Goal: Task Accomplishment & Management: Use online tool/utility

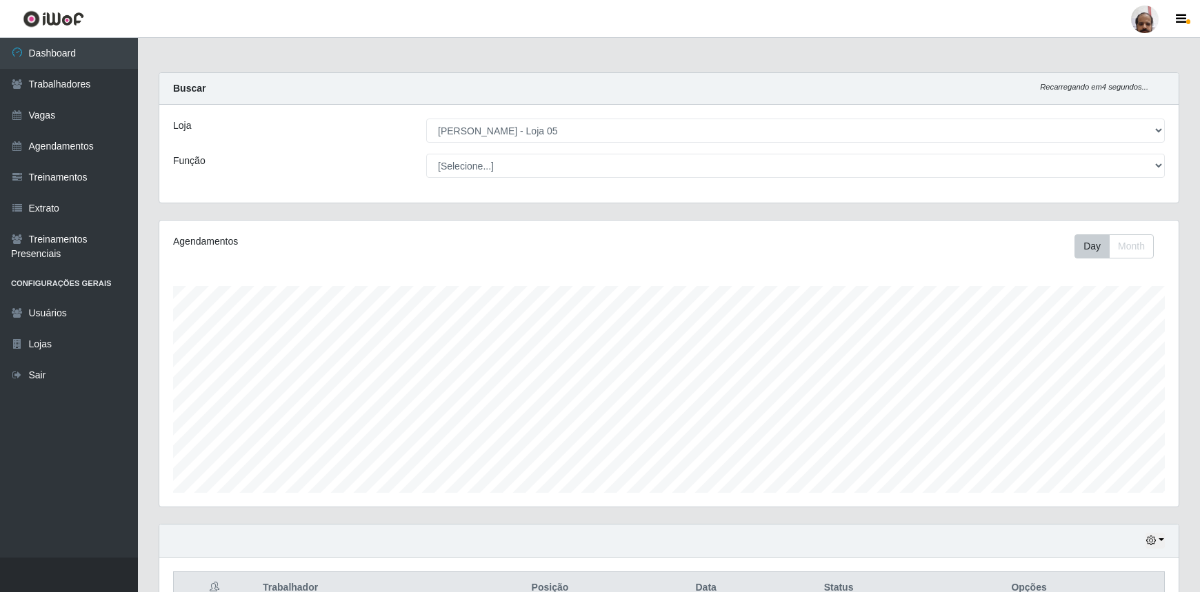
select select "252"
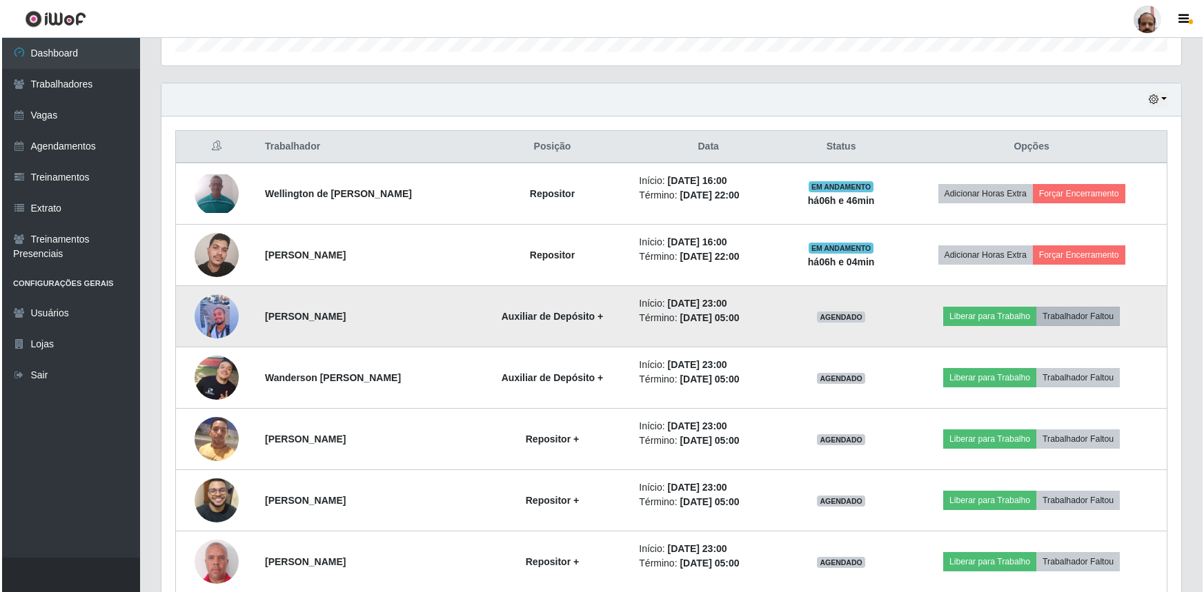
scroll to position [441, 0]
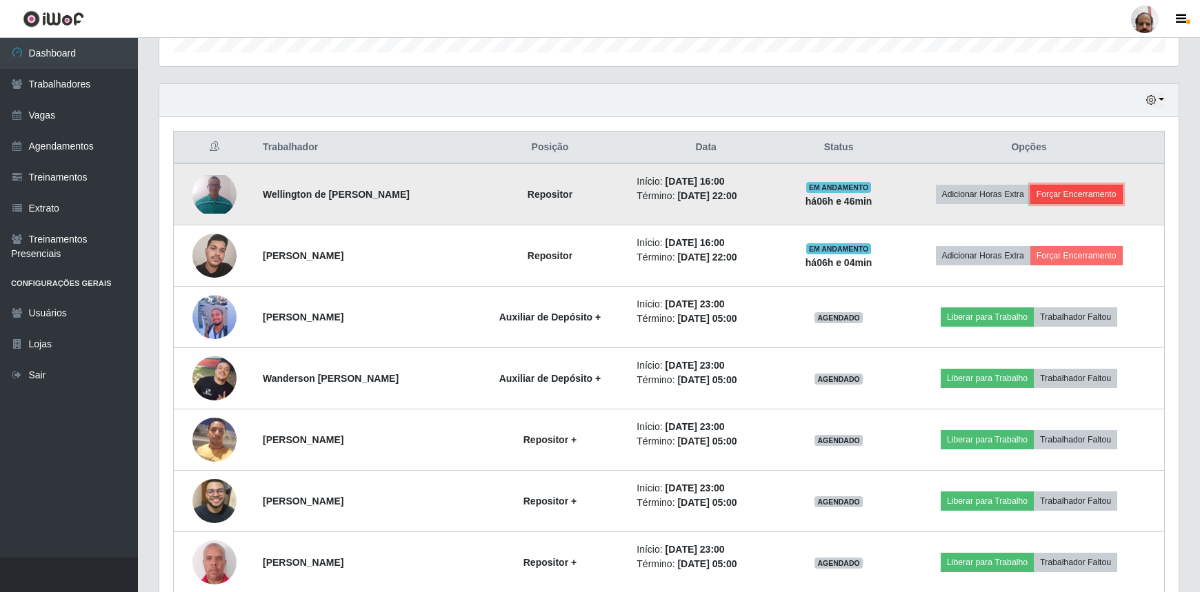
click at [1104, 190] on button "Forçar Encerramento" at bounding box center [1076, 194] width 92 height 19
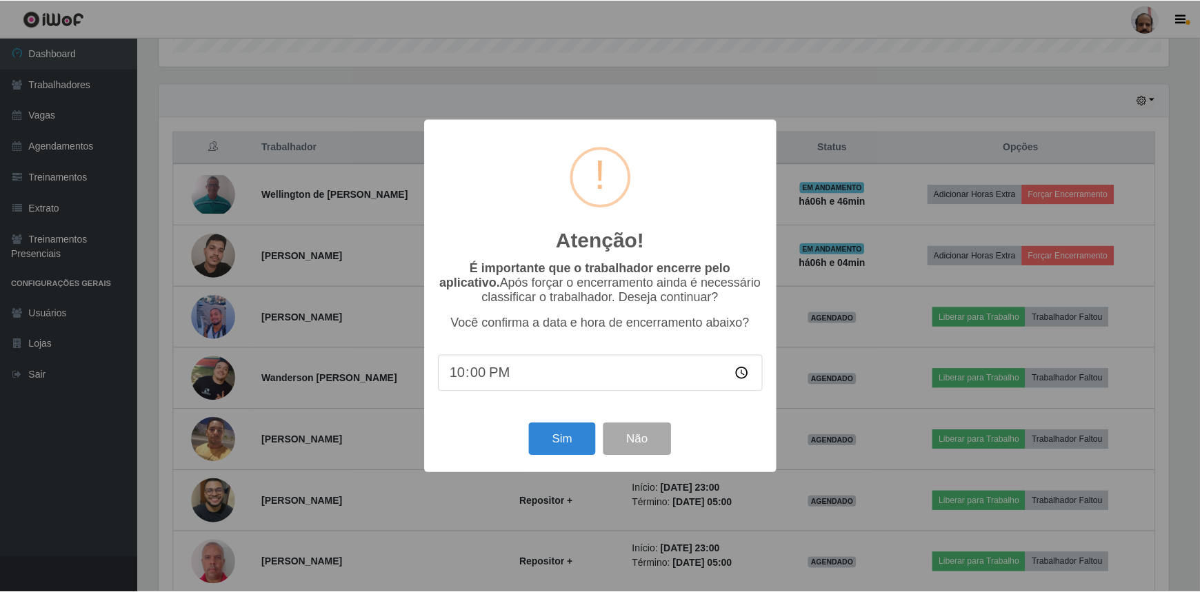
scroll to position [286, 1013]
click at [576, 446] on button "Sim" at bounding box center [563, 439] width 67 height 32
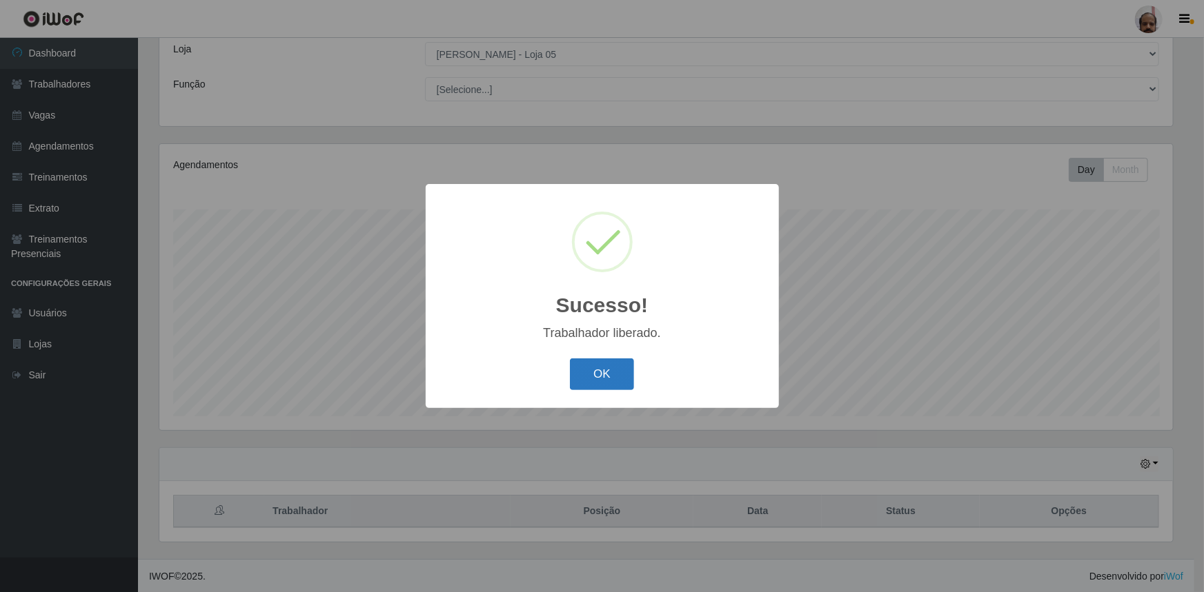
click at [602, 379] on button "OK" at bounding box center [602, 375] width 64 height 32
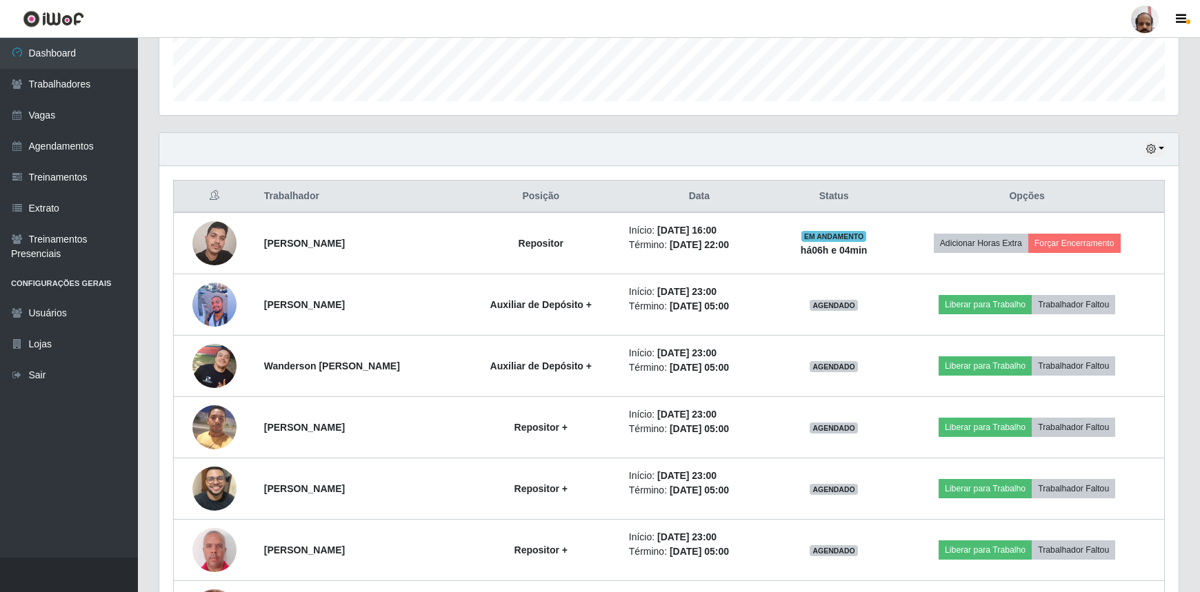
scroll to position [453, 0]
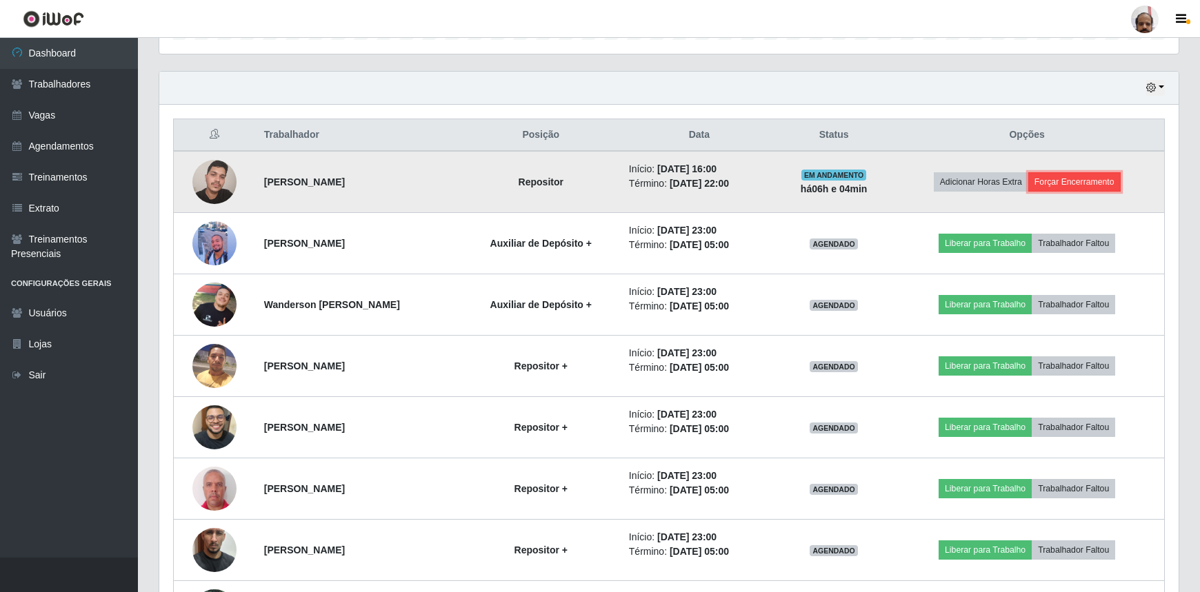
click at [1086, 183] on button "Forçar Encerramento" at bounding box center [1074, 181] width 92 height 19
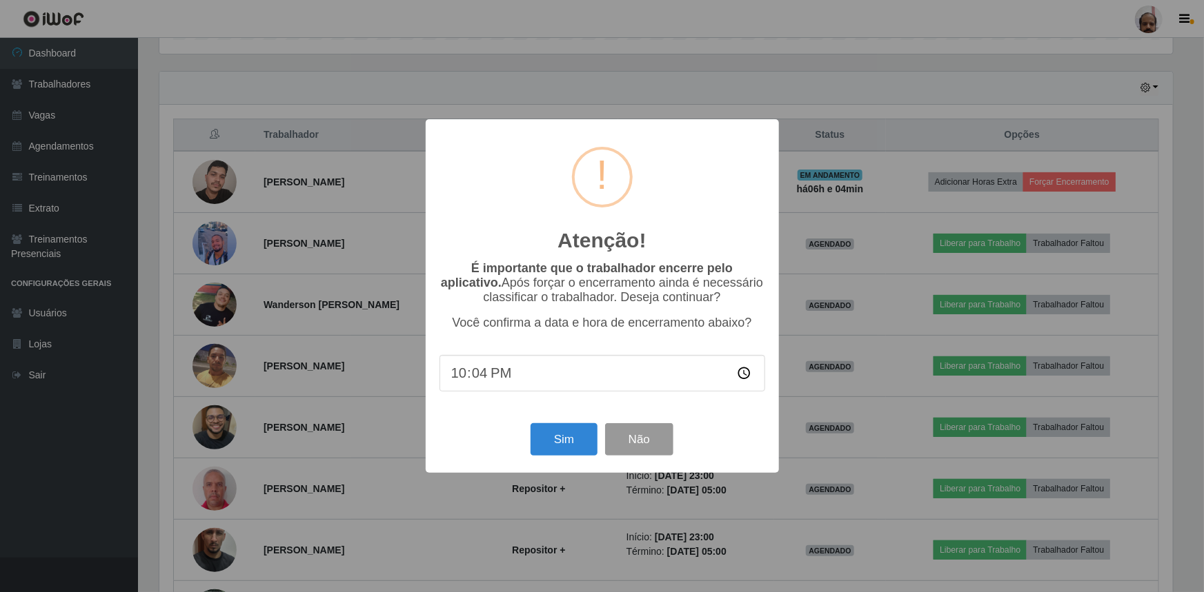
type input "22:40"
click at [572, 452] on button "Sim" at bounding box center [563, 439] width 67 height 32
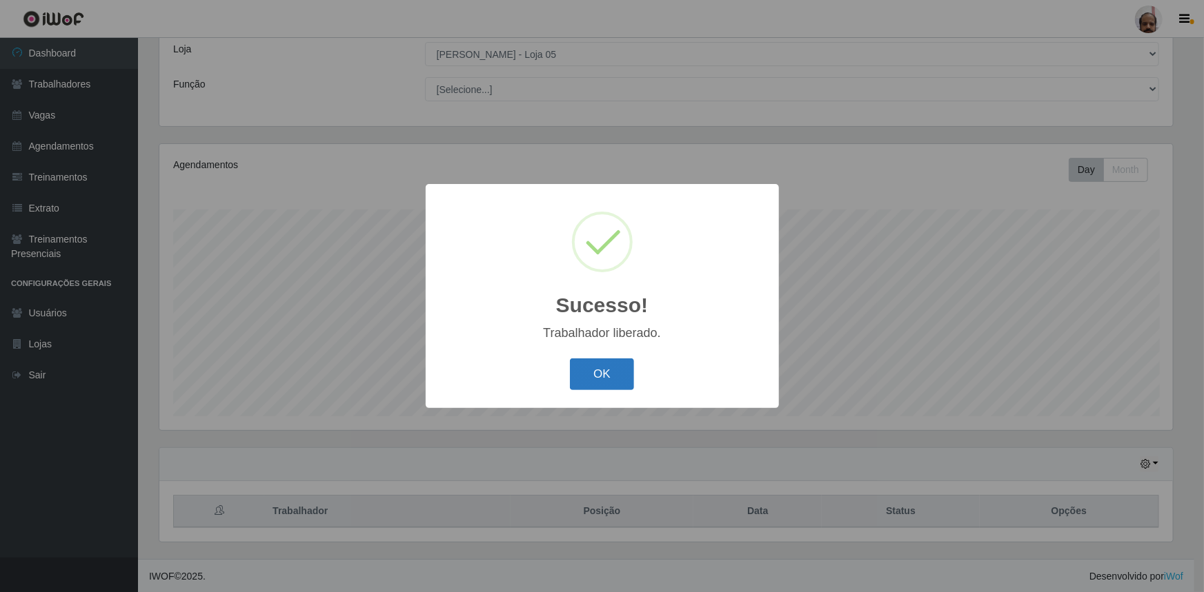
click at [606, 362] on button "OK" at bounding box center [602, 375] width 64 height 32
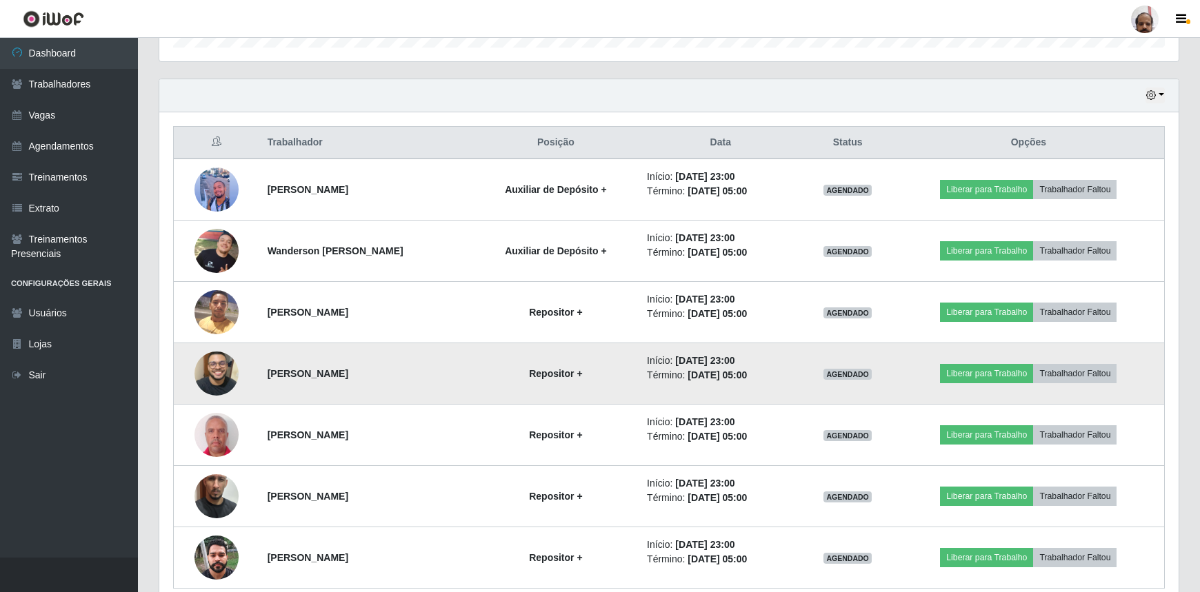
scroll to position [506, 0]
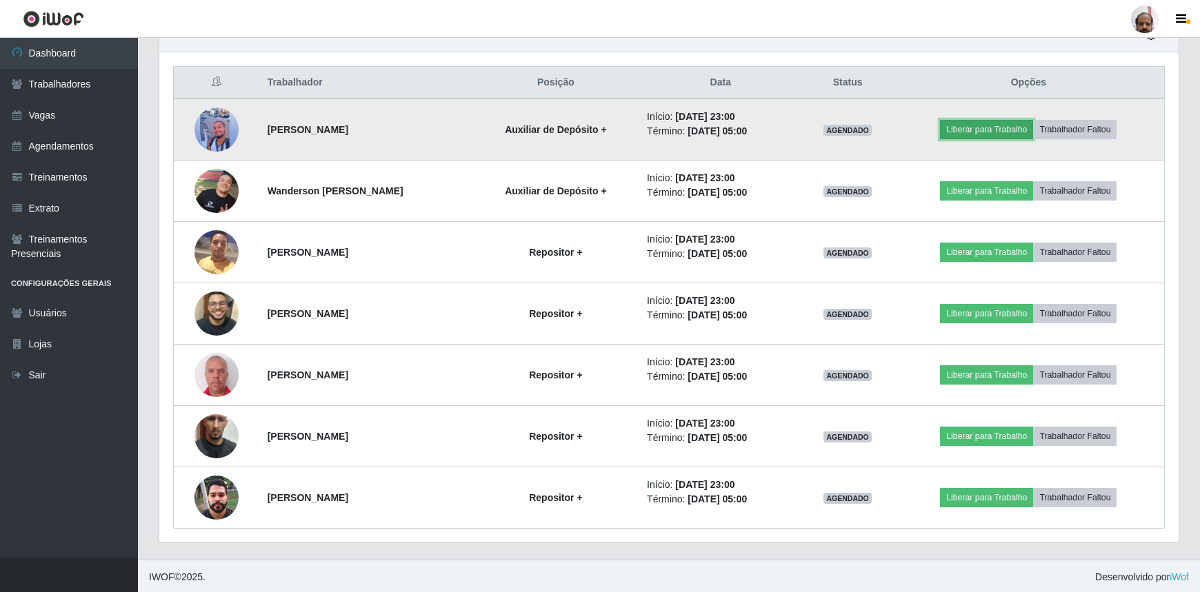
click at [969, 126] on button "Liberar para Trabalho" at bounding box center [986, 129] width 93 height 19
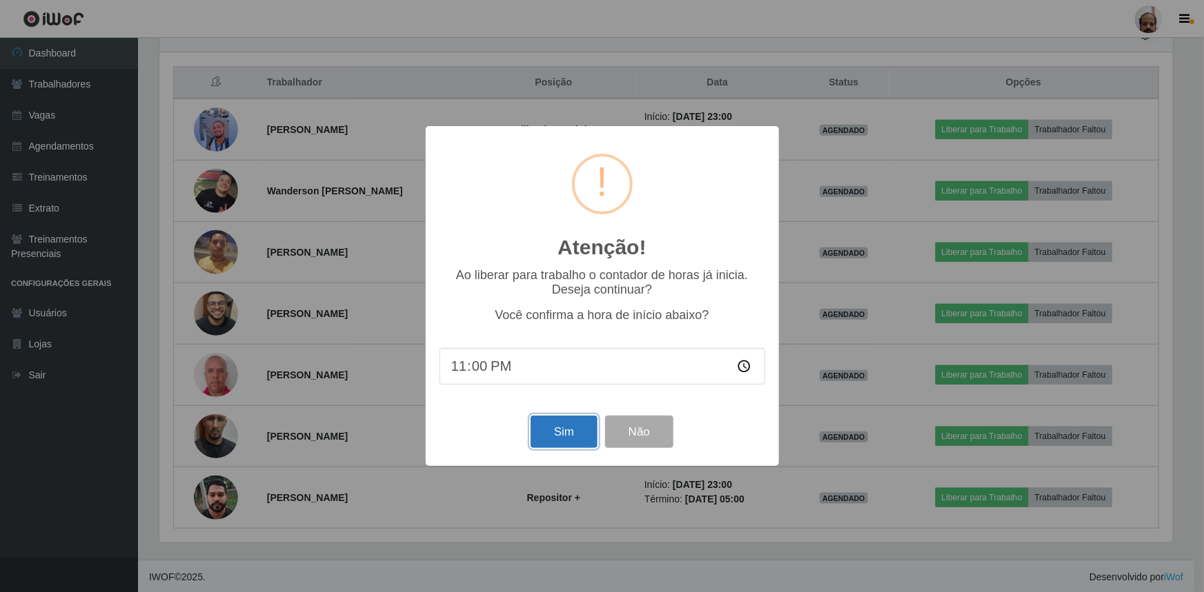
click at [559, 430] on button "Sim" at bounding box center [563, 432] width 67 height 32
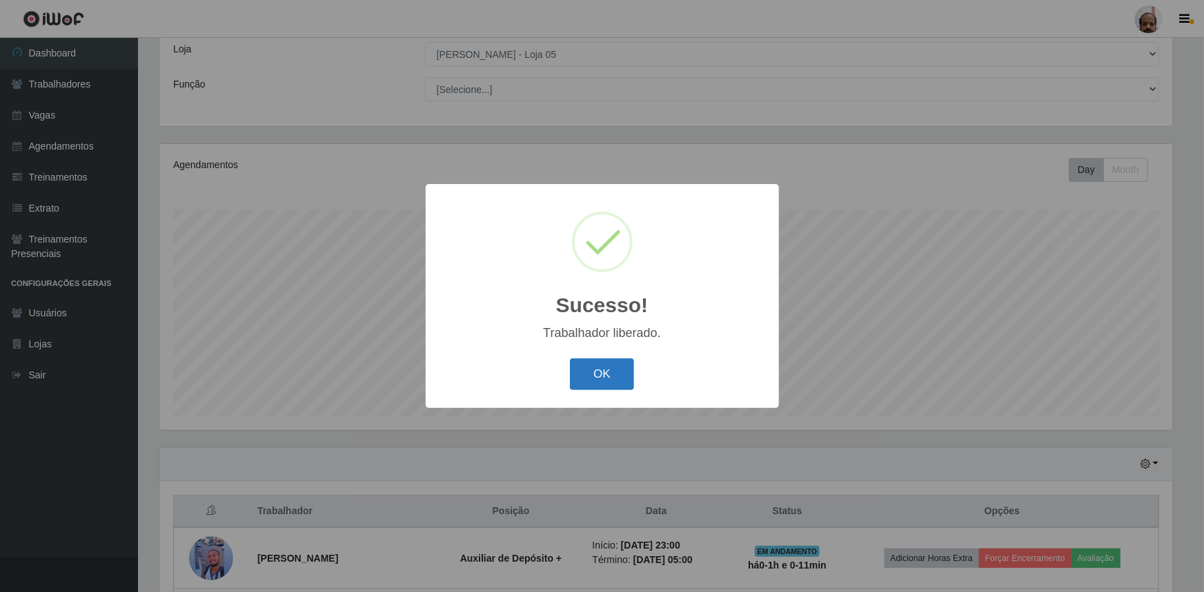
click at [601, 379] on button "OK" at bounding box center [602, 375] width 64 height 32
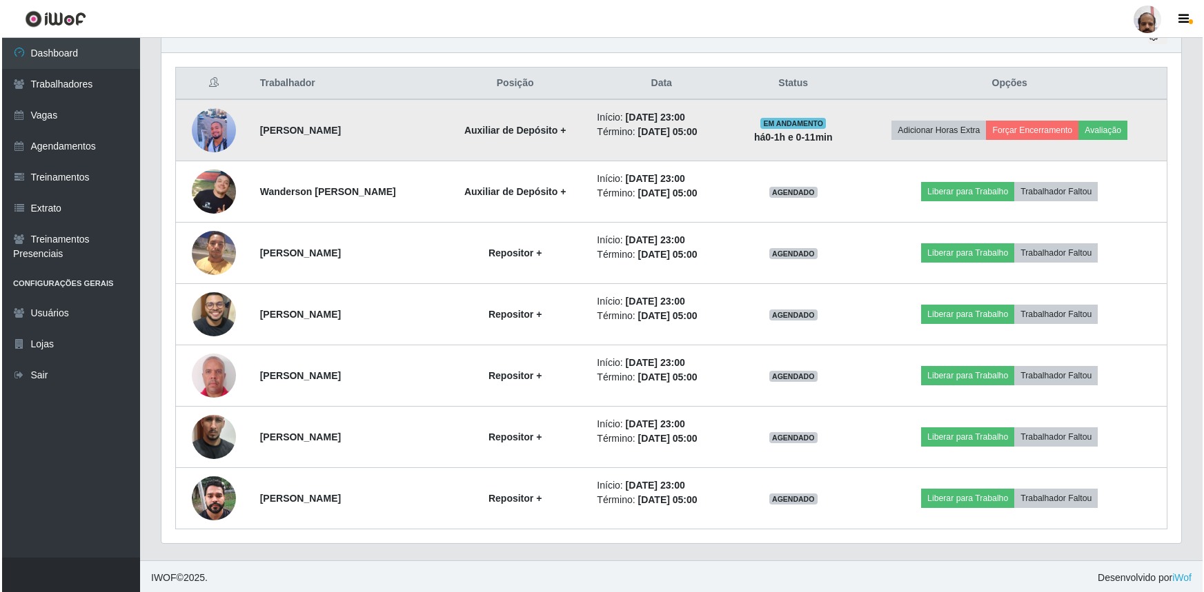
scroll to position [506, 0]
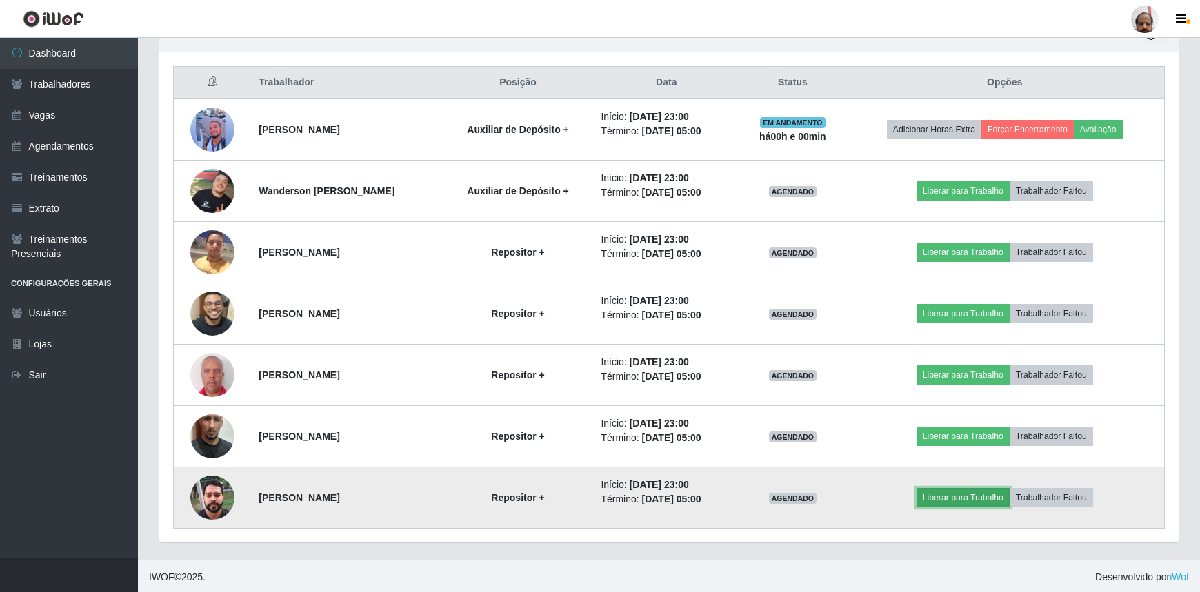
click at [953, 492] on button "Liberar para Trabalho" at bounding box center [963, 497] width 93 height 19
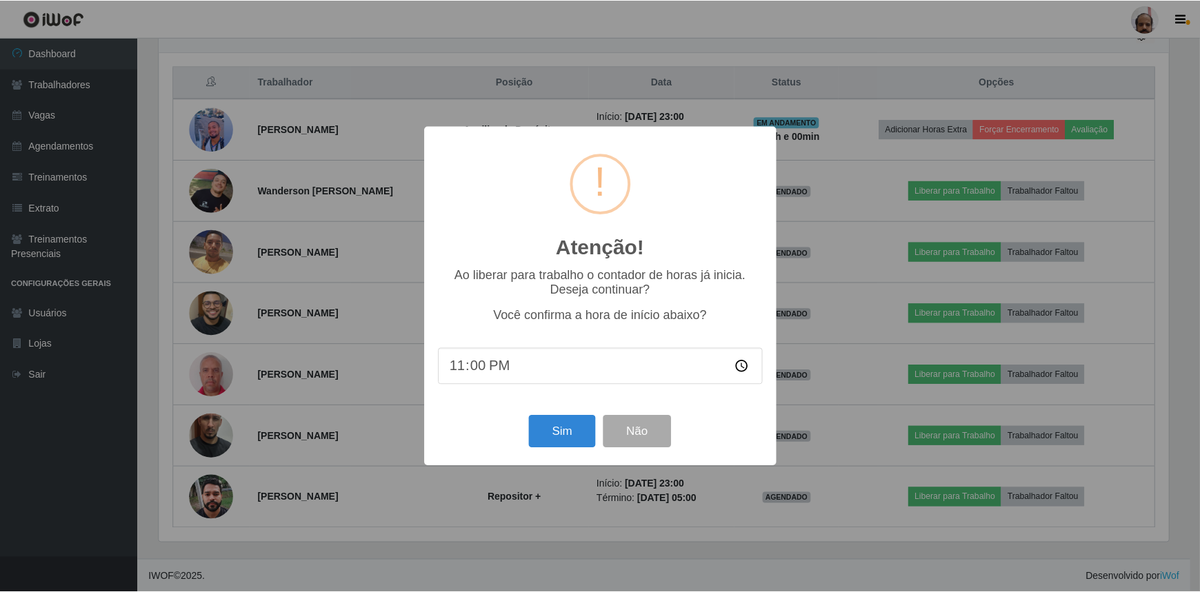
scroll to position [286, 1013]
click at [588, 428] on button "Sim" at bounding box center [563, 432] width 67 height 32
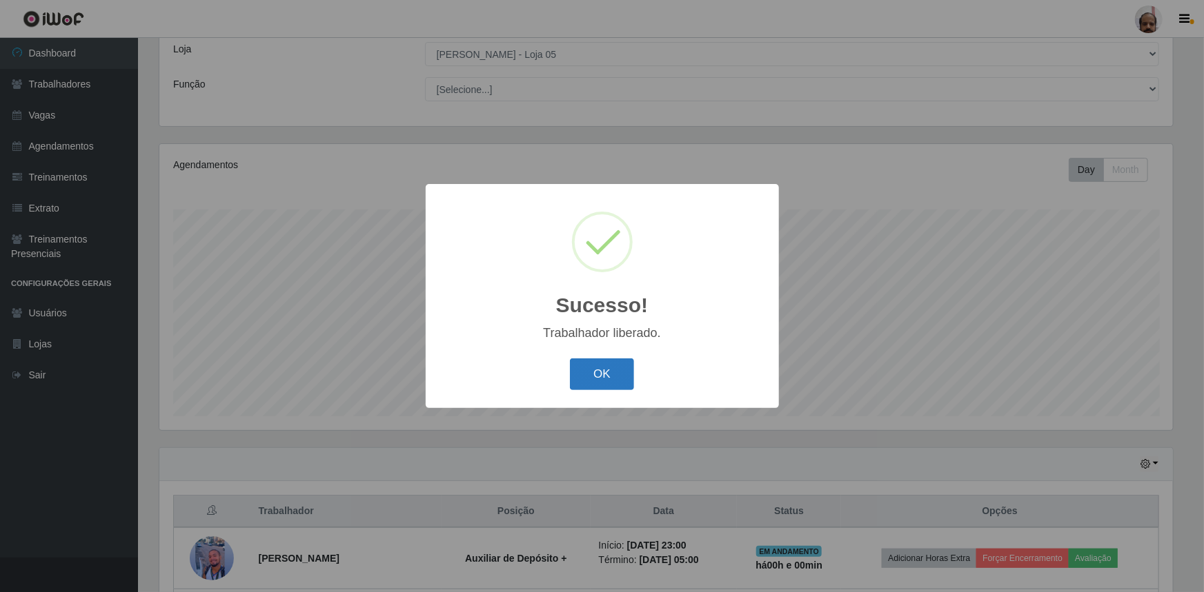
click at [597, 377] on button "OK" at bounding box center [602, 375] width 64 height 32
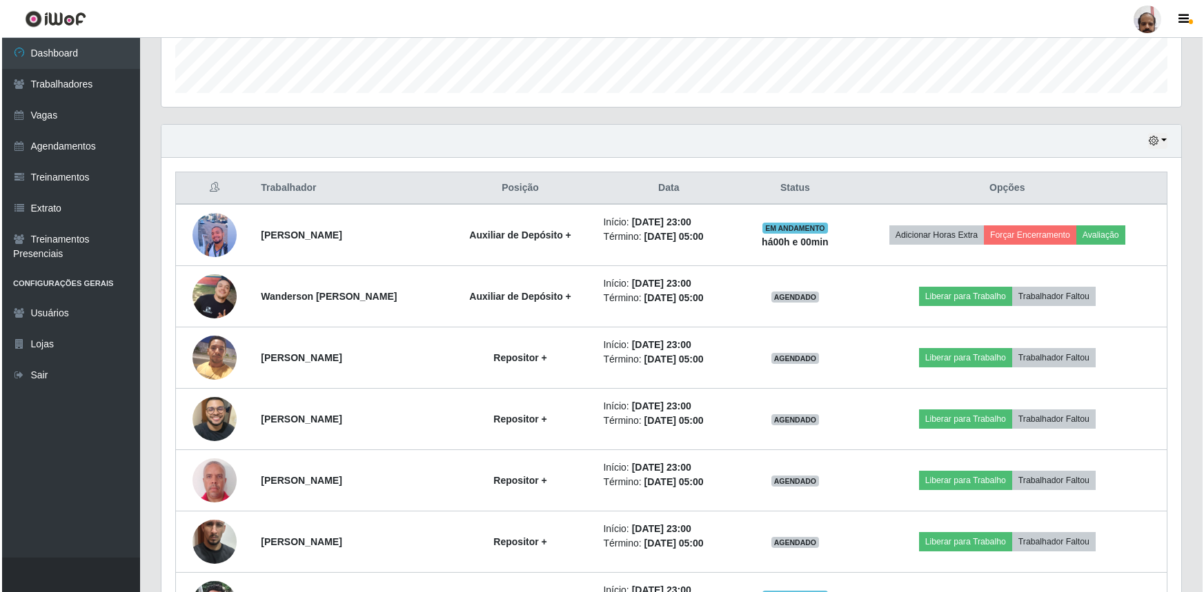
scroll to position [506, 0]
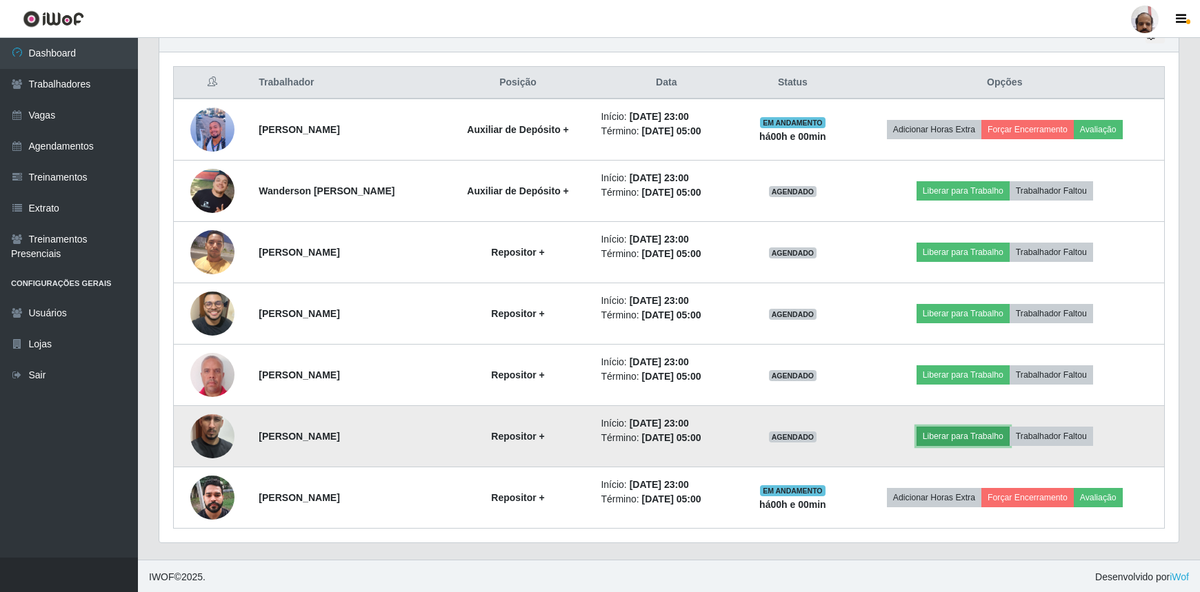
click at [977, 432] on button "Liberar para Trabalho" at bounding box center [963, 436] width 93 height 19
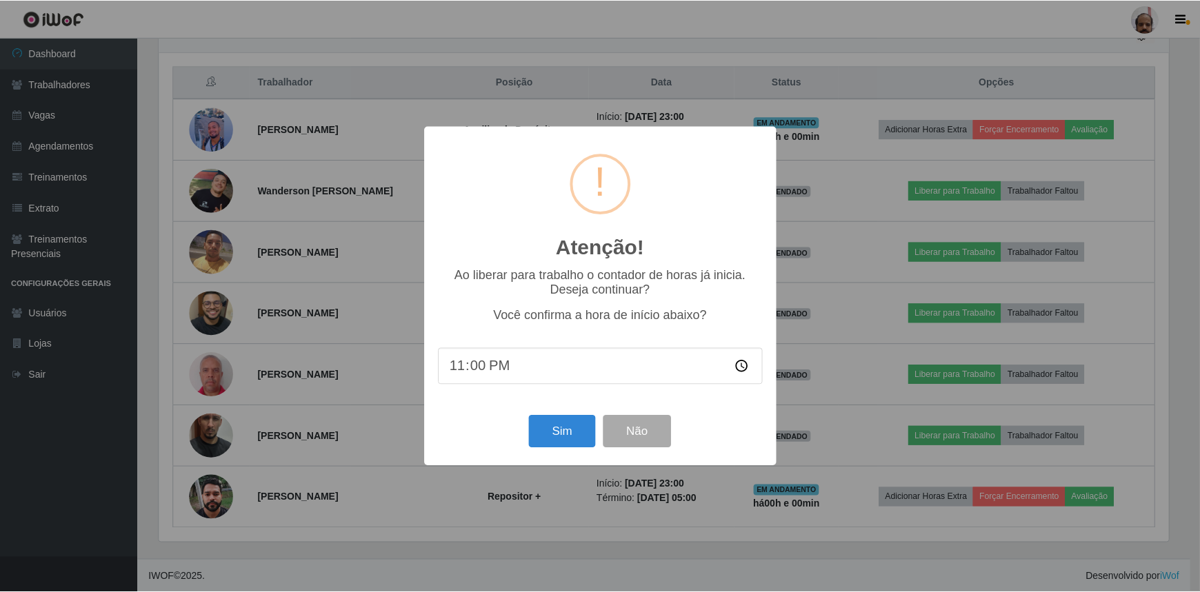
scroll to position [286, 1013]
click at [559, 428] on button "Sim" at bounding box center [563, 432] width 67 height 32
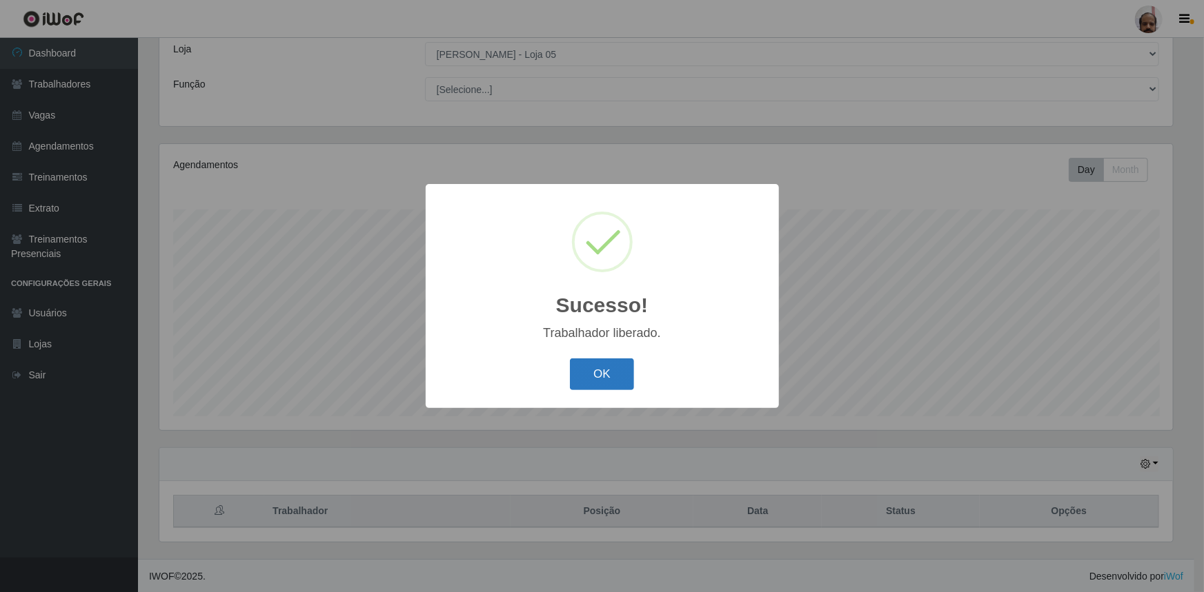
drag, startPoint x: 599, startPoint y: 364, endPoint x: 650, endPoint y: 367, distance: 50.4
click at [599, 365] on button "OK" at bounding box center [602, 375] width 64 height 32
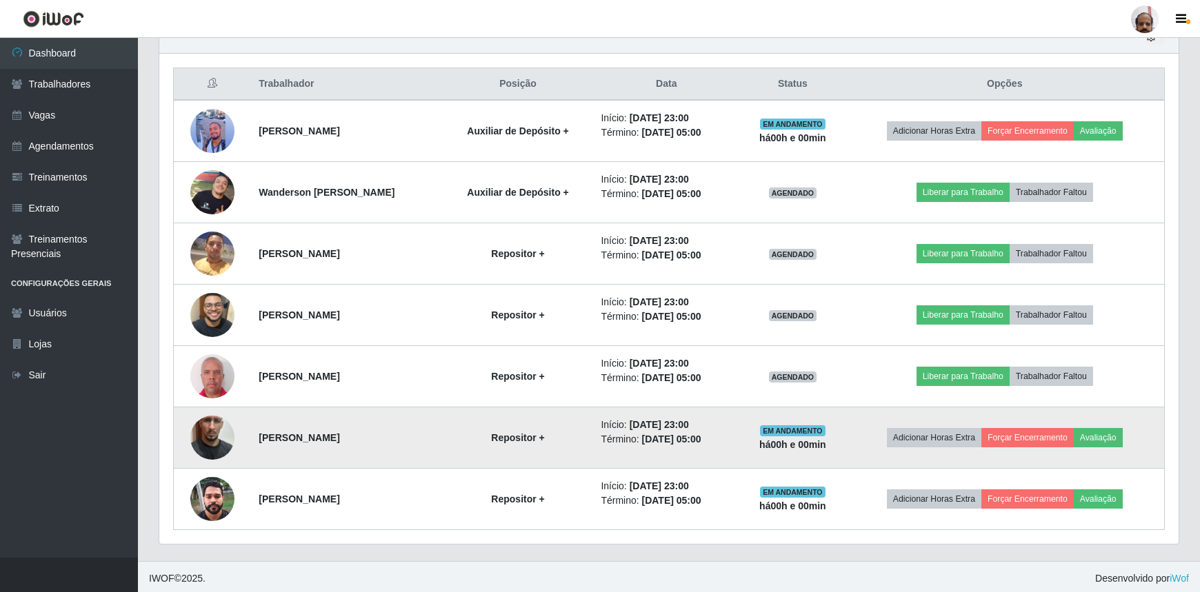
scroll to position [506, 0]
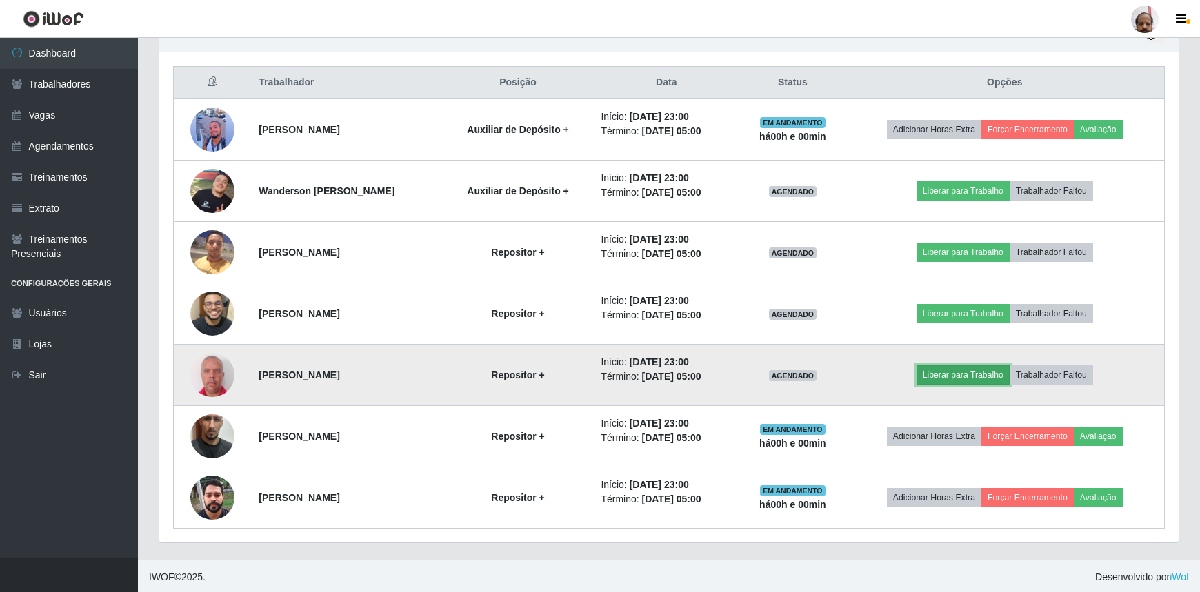
click at [946, 375] on button "Liberar para Trabalho" at bounding box center [963, 375] width 93 height 19
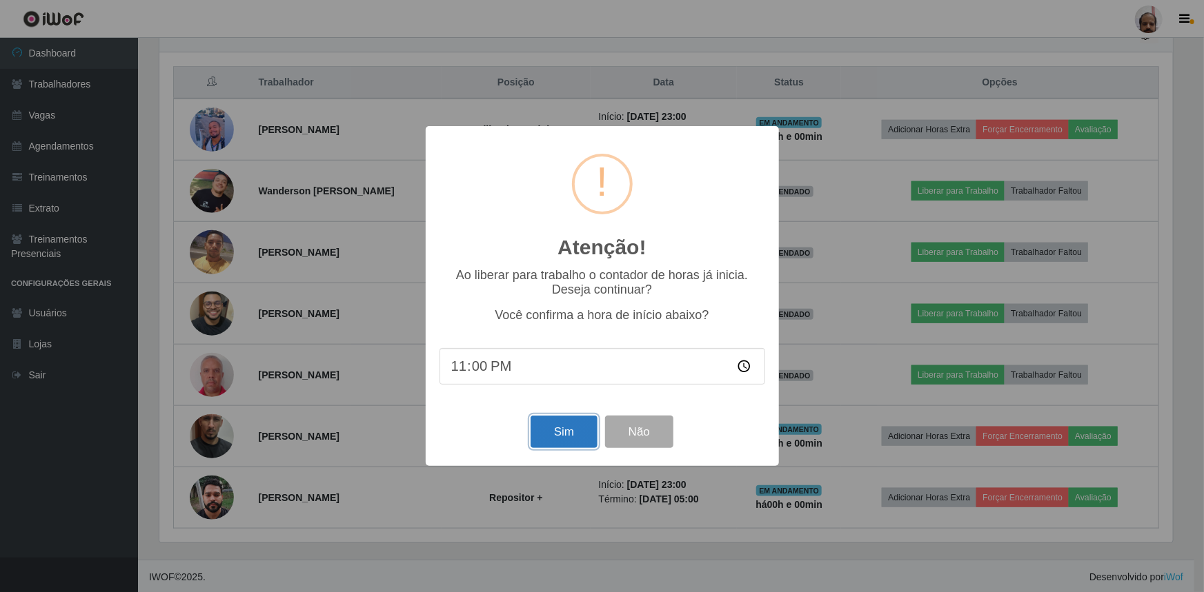
click at [541, 430] on button "Sim" at bounding box center [563, 432] width 67 height 32
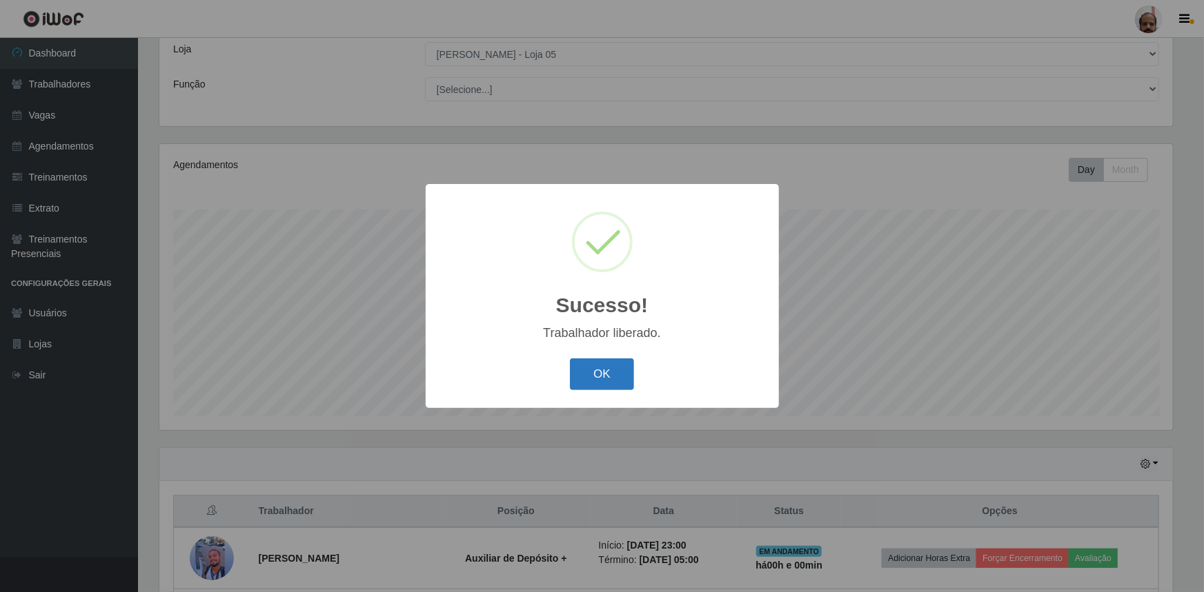
click at [610, 364] on button "OK" at bounding box center [602, 375] width 64 height 32
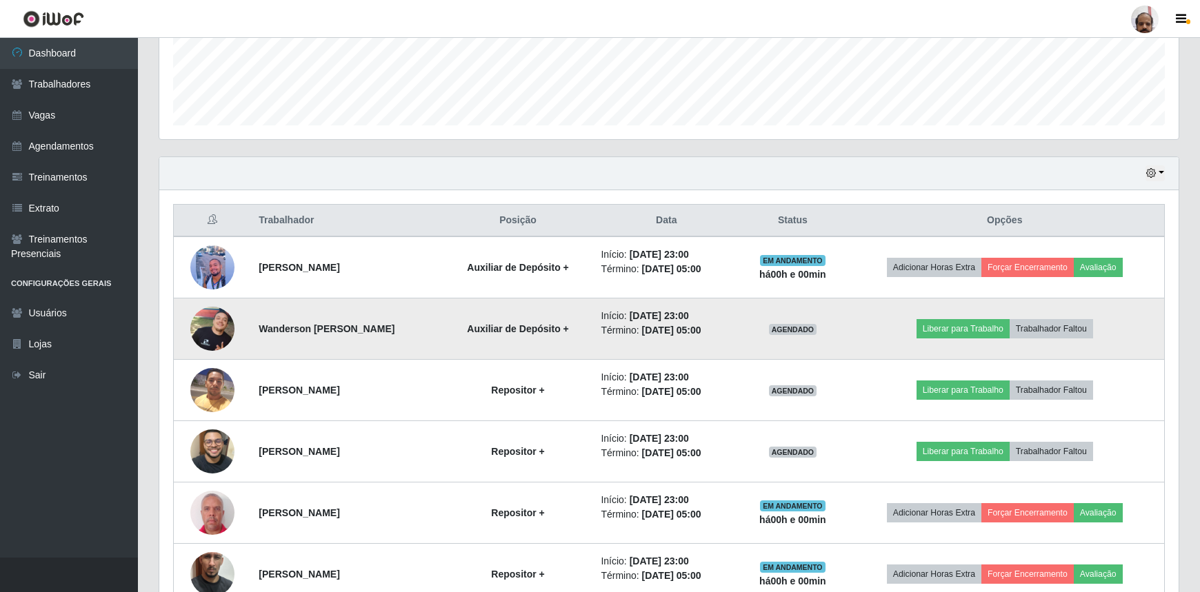
scroll to position [0, 0]
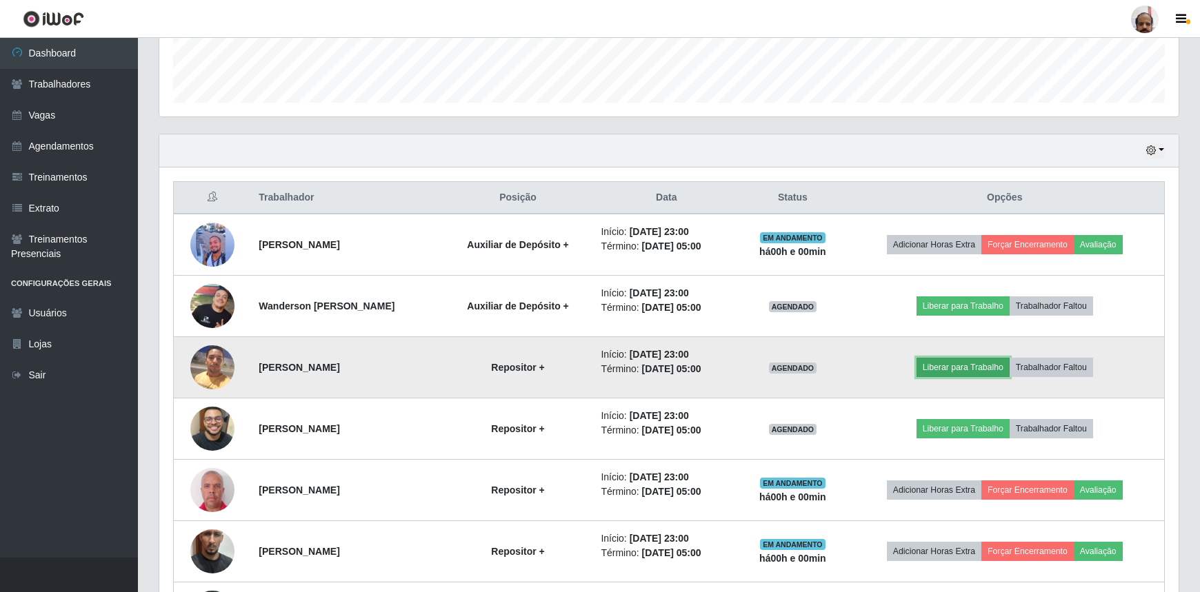
click at [973, 371] on button "Liberar para Trabalho" at bounding box center [963, 367] width 93 height 19
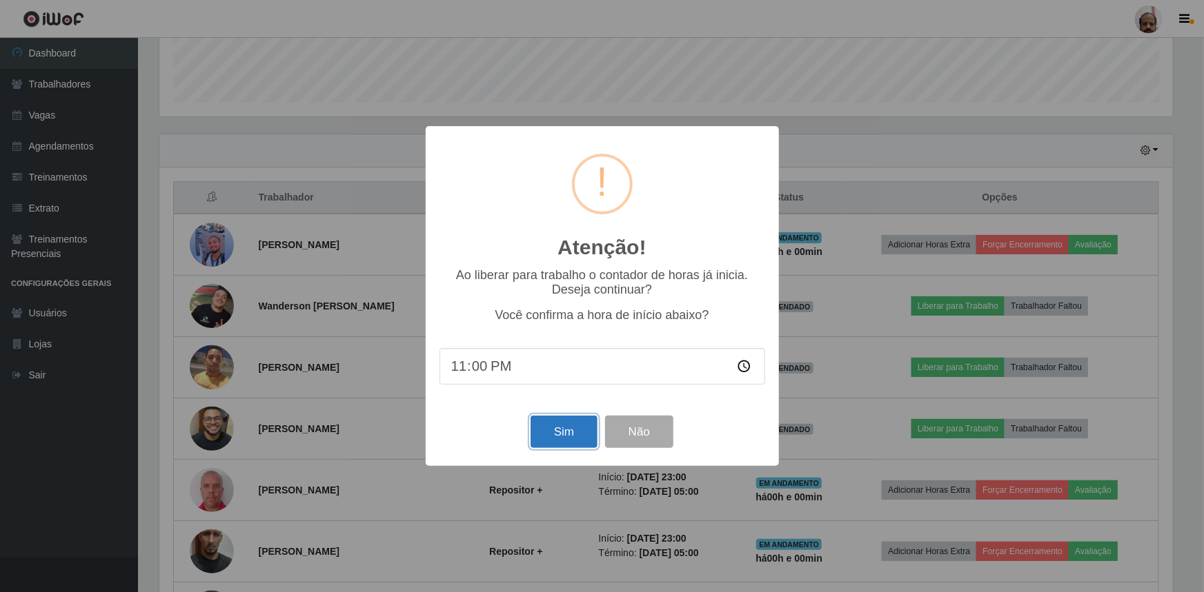
click at [566, 434] on button "Sim" at bounding box center [563, 432] width 67 height 32
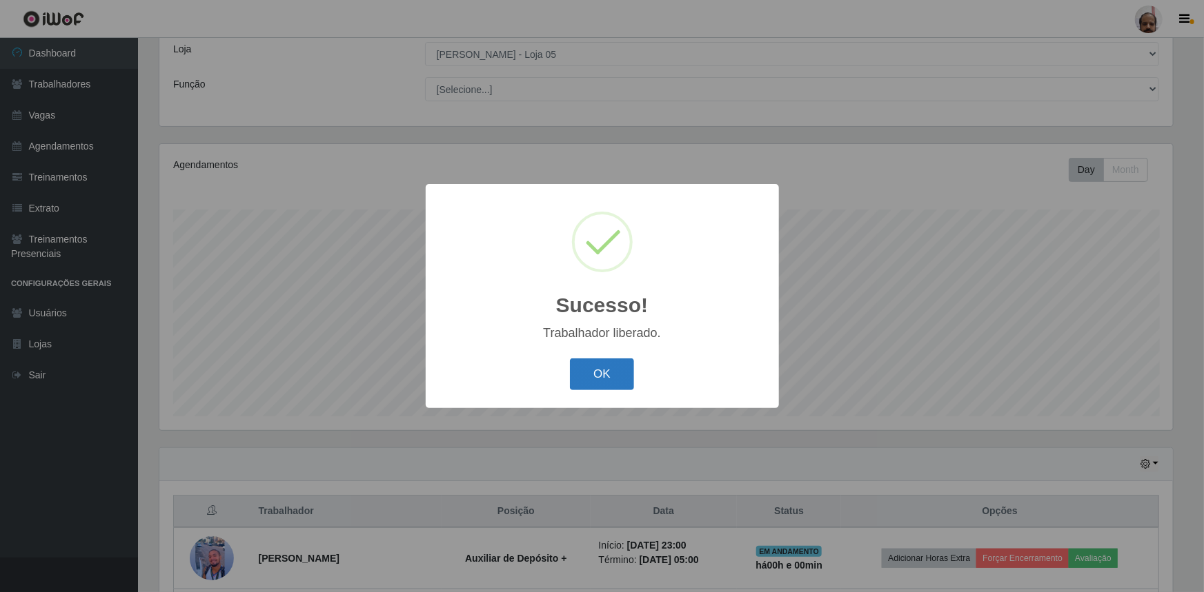
click at [594, 370] on button "OK" at bounding box center [602, 375] width 64 height 32
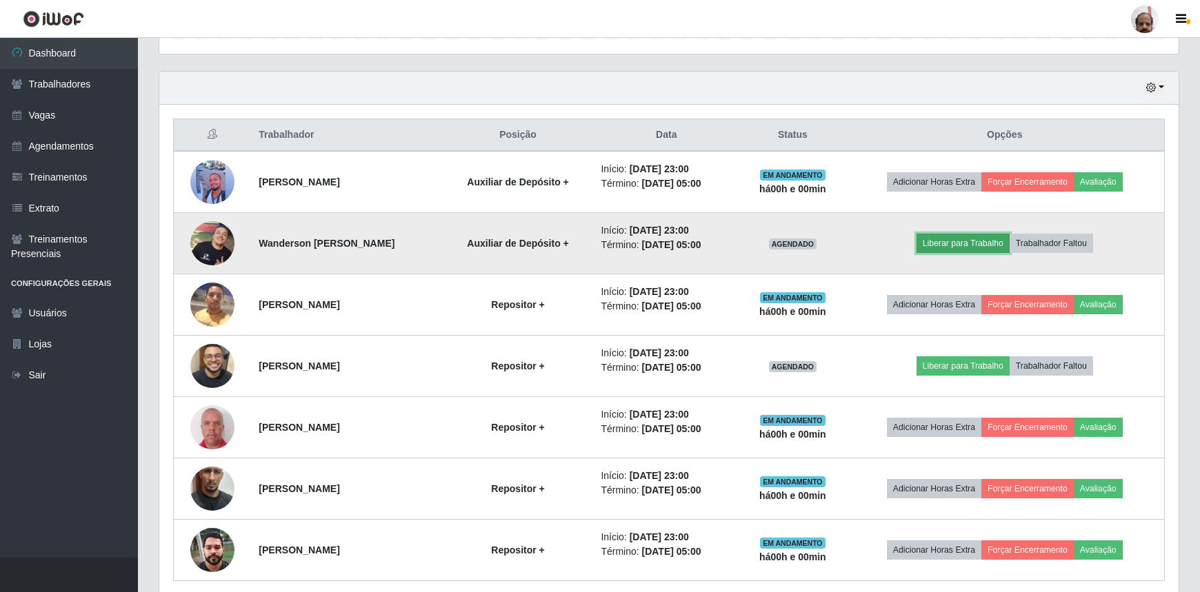
click at [946, 244] on button "Liberar para Trabalho" at bounding box center [963, 243] width 93 height 19
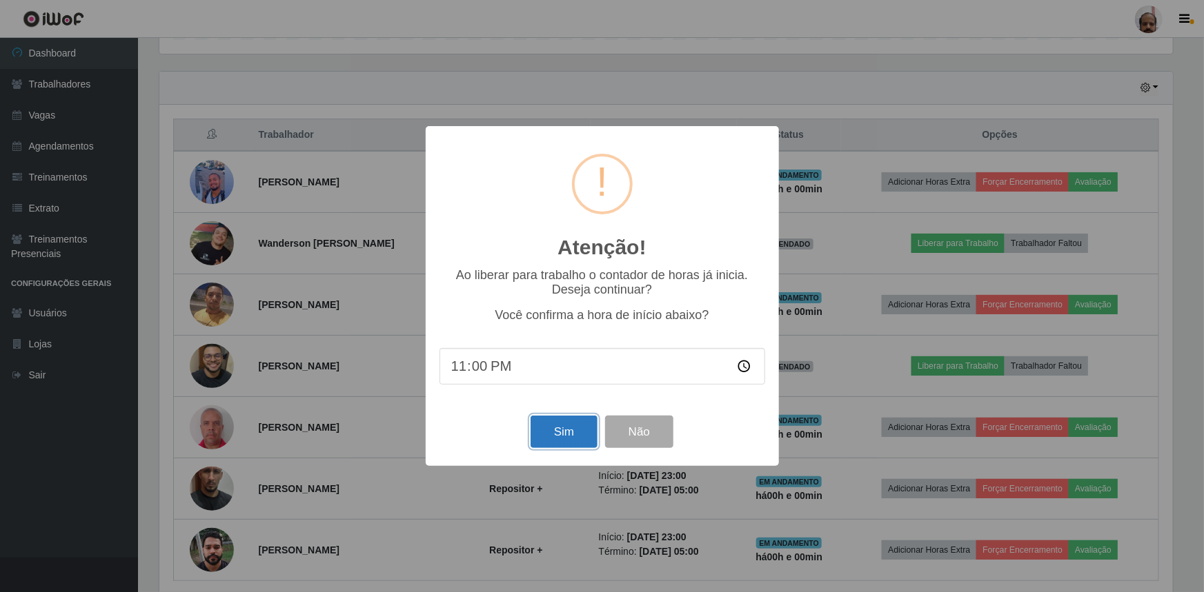
drag, startPoint x: 557, startPoint y: 438, endPoint x: 660, endPoint y: 428, distance: 103.9
click at [557, 439] on button "Sim" at bounding box center [563, 432] width 67 height 32
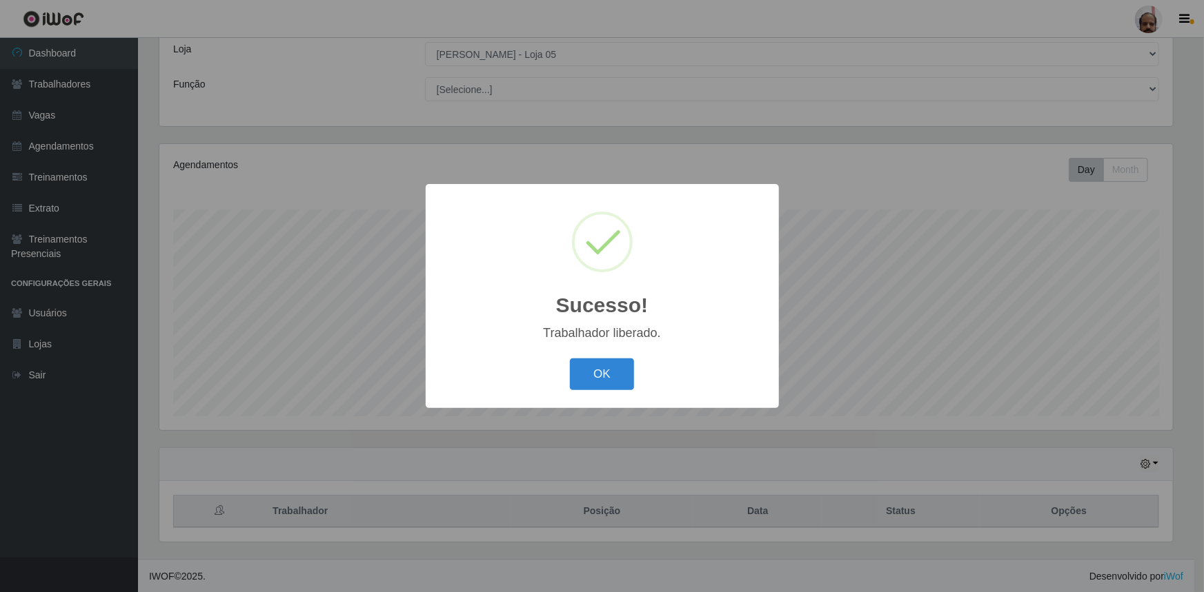
click at [621, 372] on button "OK" at bounding box center [602, 375] width 64 height 32
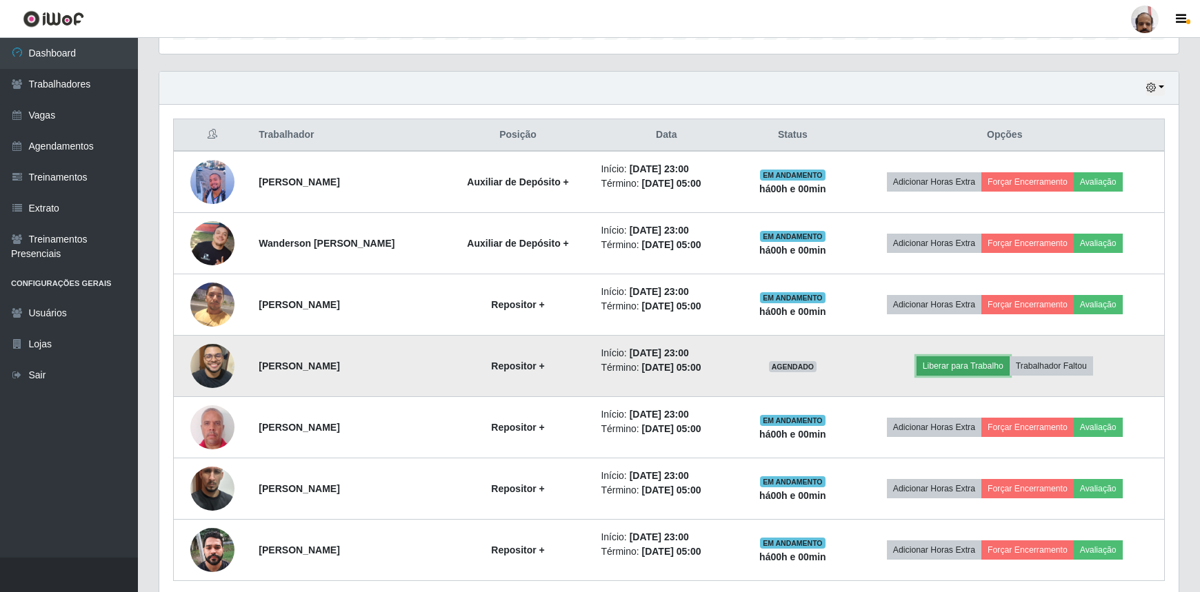
click at [964, 359] on button "Liberar para Trabalho" at bounding box center [963, 366] width 93 height 19
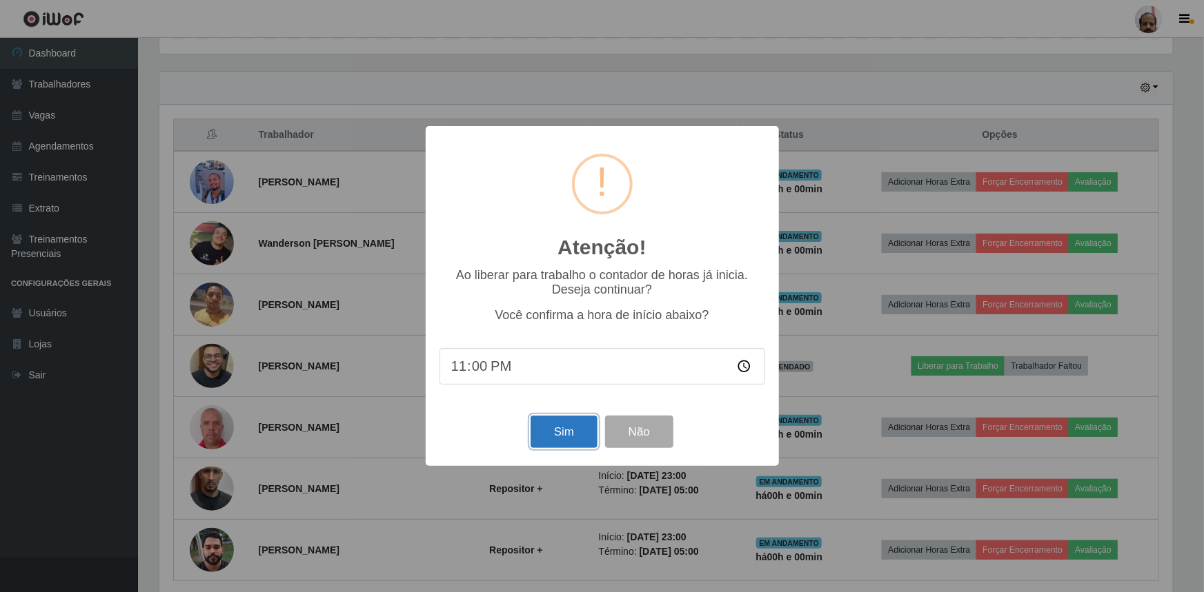
click at [559, 438] on button "Sim" at bounding box center [563, 432] width 67 height 32
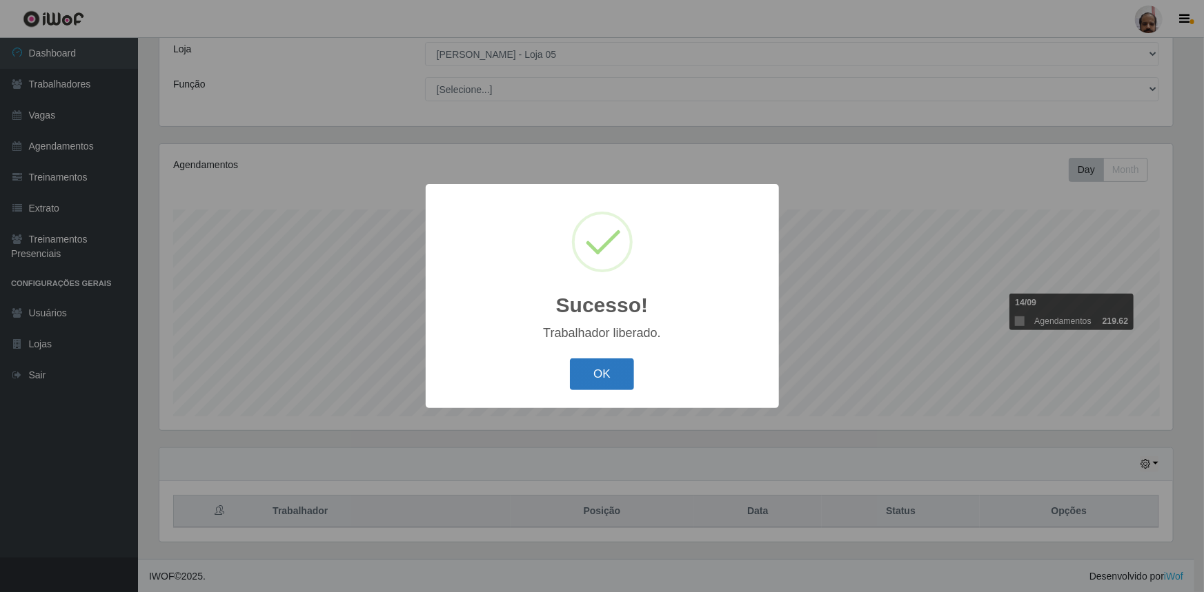
click at [610, 361] on div "OK Cancel" at bounding box center [602, 374] width 326 height 39
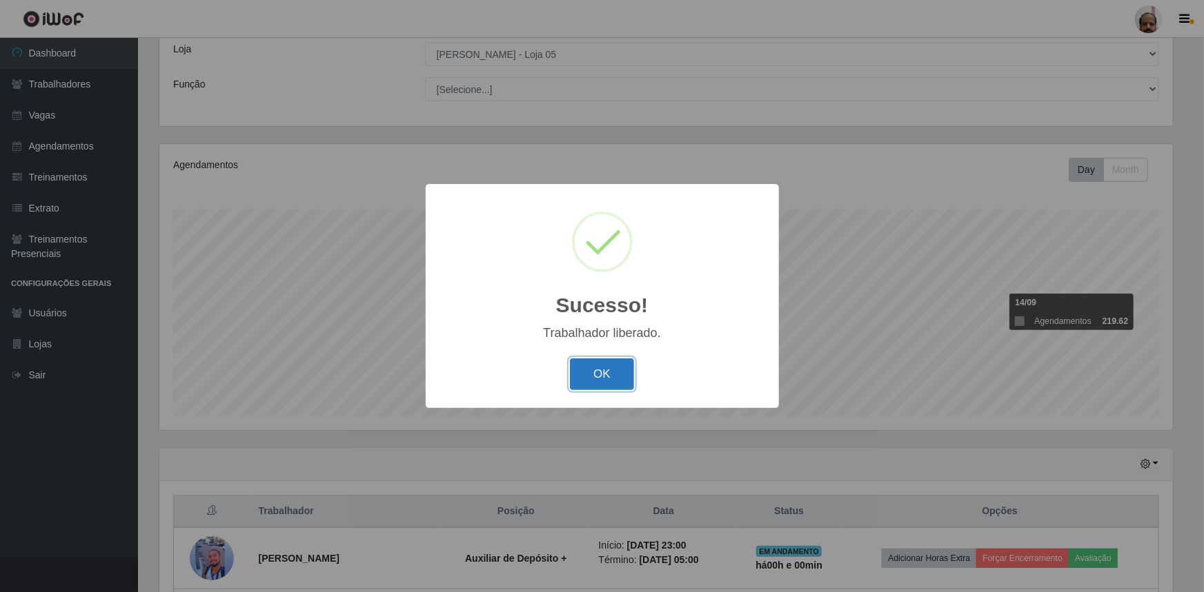
click at [604, 364] on button "OK" at bounding box center [602, 375] width 64 height 32
